Goal: Transaction & Acquisition: Book appointment/travel/reservation

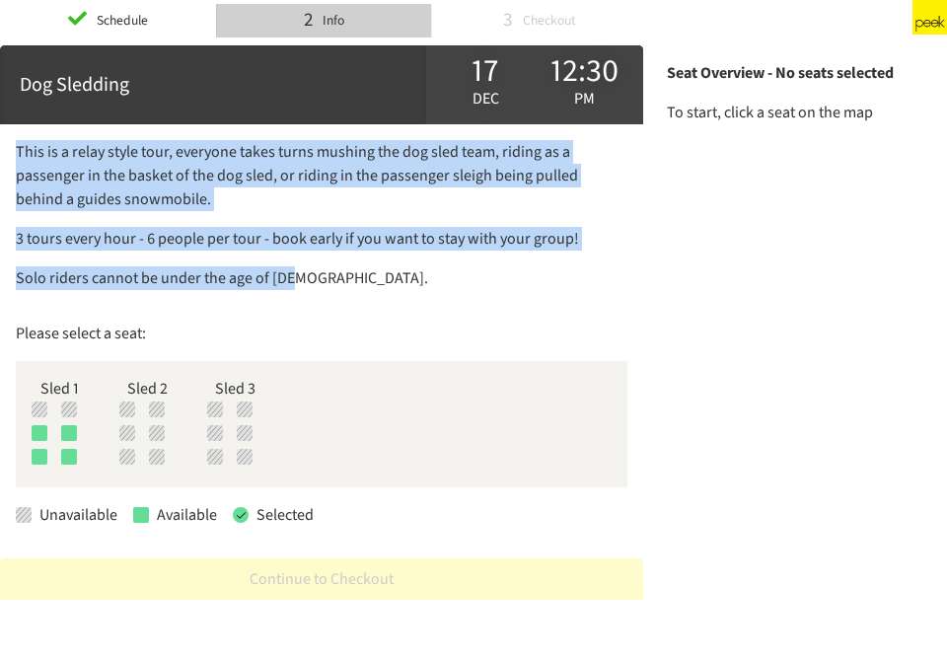
drag, startPoint x: 20, startPoint y: 150, endPoint x: 297, endPoint y: 299, distance: 314.7
click at [297, 299] on div "This is a relay style tour, everyone takes turns mushing the dog sled team, rid…" at bounding box center [322, 227] width 612 height 174
click at [109, 172] on p "This is a relay style tour, everyone takes turns mushing the dog sled team, rid…" at bounding box center [322, 175] width 612 height 71
drag, startPoint x: 17, startPoint y: 153, endPoint x: 309, endPoint y: 309, distance: 331.0
click at [309, 309] on div "This is a relay style tour, everyone takes turns mushing the dog sled team, rid…" at bounding box center [322, 227] width 612 height 174
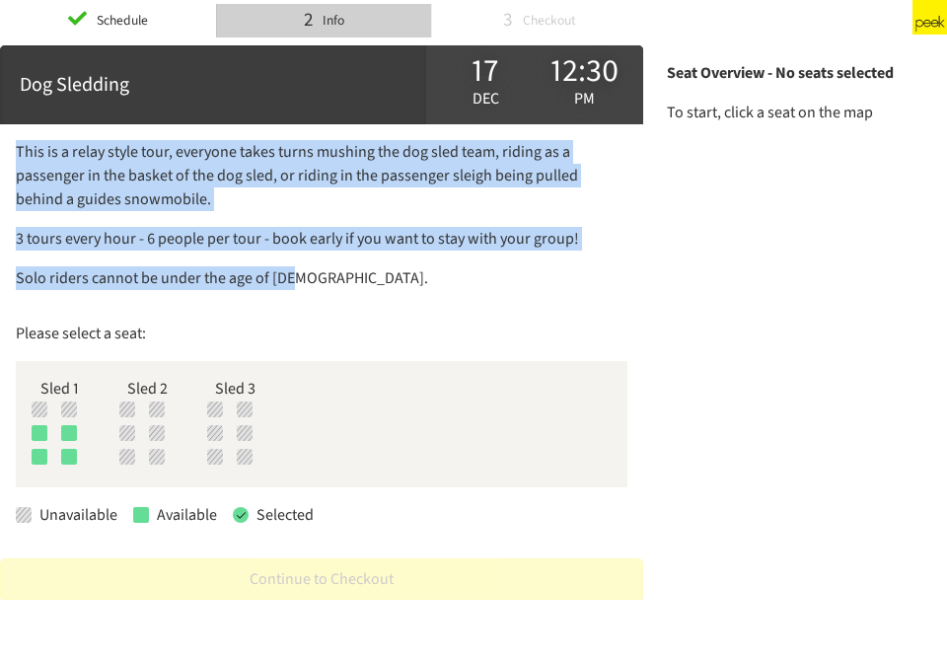
copy div "This is a relay style tour, everyone takes turns mushing the dog sled team, rid…"
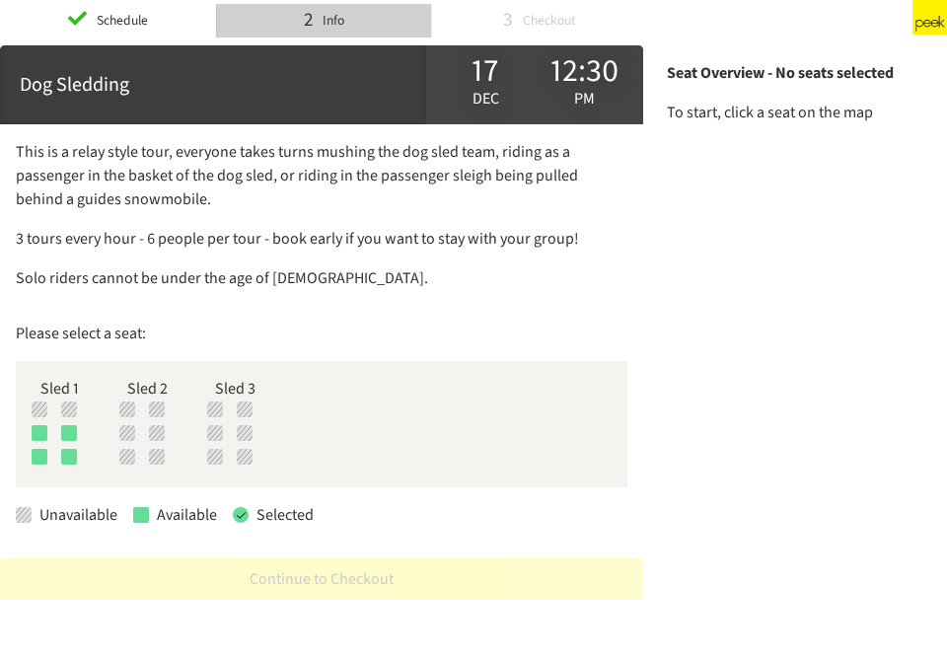
click at [689, 477] on div "Seat Overview - No seats selected To start, click a seat on the map" at bounding box center [795, 344] width 296 height 598
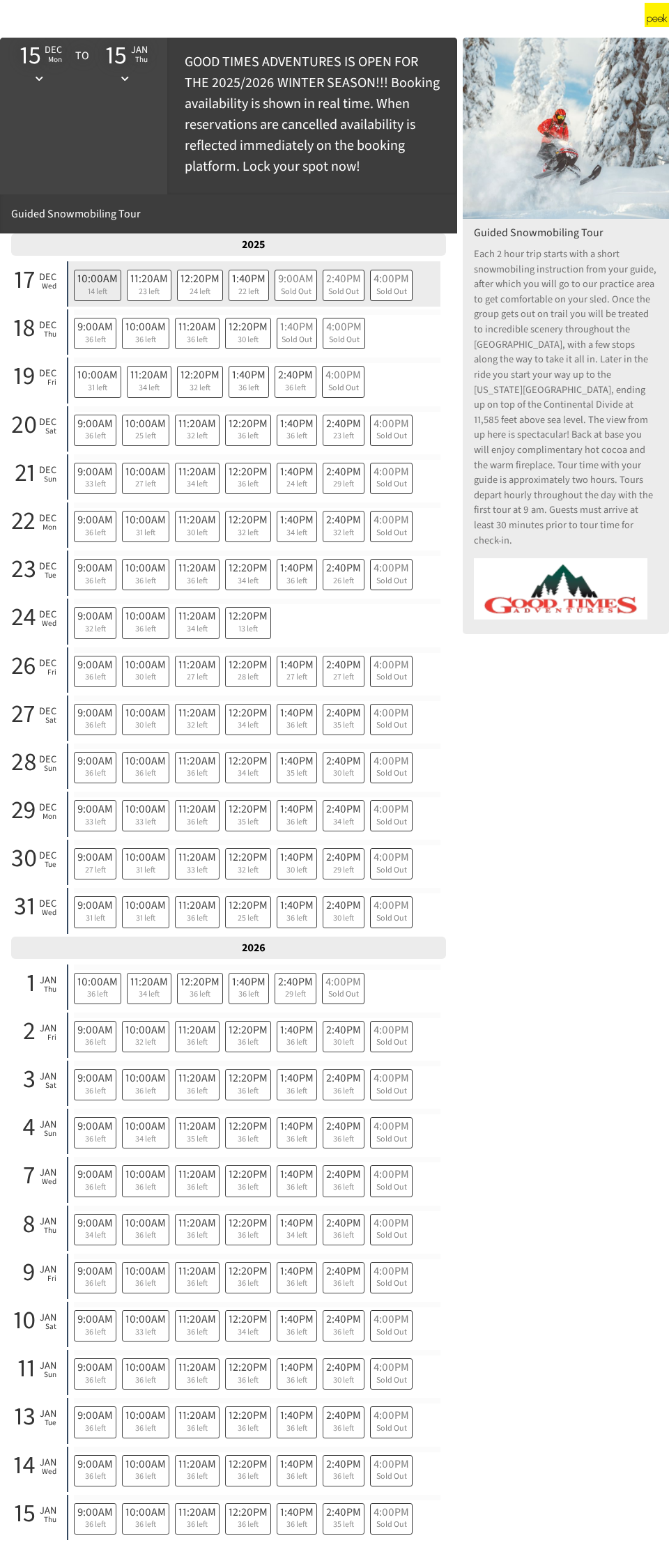
click at [107, 294] on span "14 left" at bounding box center [97, 292] width 40 height 13
